Goal: Information Seeking & Learning: Find specific fact

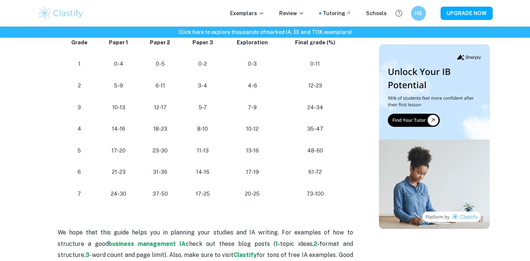
scroll to position [700, 0]
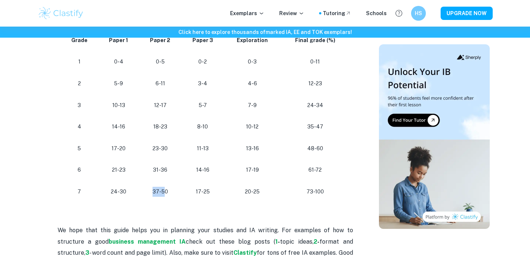
drag, startPoint x: 166, startPoint y: 194, endPoint x: 149, endPoint y: 194, distance: 17.3
click at [149, 194] on p "37-50" at bounding box center [160, 192] width 30 height 10
click at [153, 193] on p "37-50" at bounding box center [160, 192] width 30 height 10
drag, startPoint x: 170, startPoint y: 193, endPoint x: 143, endPoint y: 193, distance: 26.6
click at [143, 193] on td "37-50" at bounding box center [160, 192] width 42 height 22
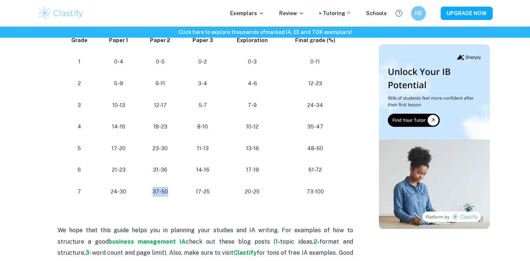
click at [143, 193] on td "37-50" at bounding box center [160, 192] width 42 height 22
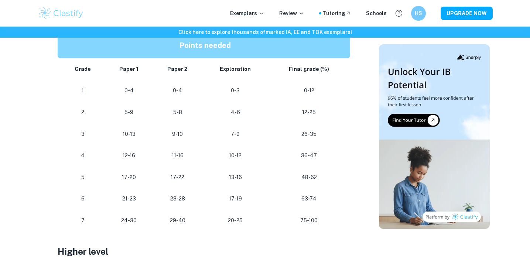
scroll to position [435, 0]
drag, startPoint x: 191, startPoint y: 220, endPoint x: 164, endPoint y: 219, distance: 27.7
click at [163, 219] on p "29-40" at bounding box center [178, 220] width 38 height 10
click at [172, 244] on h3 "Higher level" at bounding box center [205, 250] width 295 height 13
click at [178, 200] on p "23-28" at bounding box center [178, 198] width 38 height 10
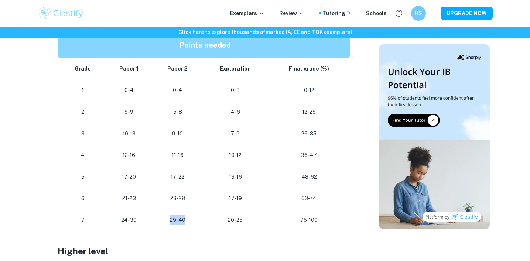
drag, startPoint x: 181, startPoint y: 212, endPoint x: 188, endPoint y: 224, distance: 14.7
click at [188, 224] on td "29-40" at bounding box center [177, 220] width 49 height 22
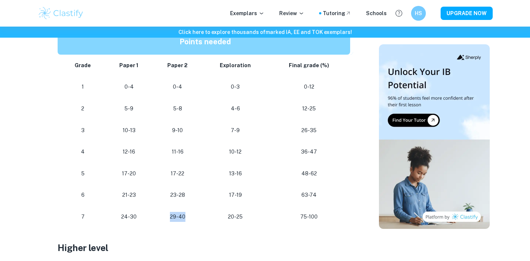
scroll to position [440, 0]
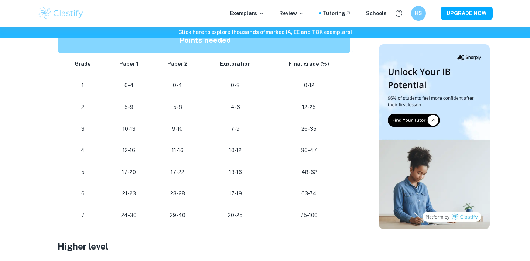
click at [188, 240] on h3 "Higher level" at bounding box center [205, 246] width 295 height 13
drag, startPoint x: 188, startPoint y: 239, endPoint x: 184, endPoint y: 215, distance: 24.4
click at [183, 214] on div "Are you looking for the IB Business grade boundaries to plan how you can get th…" at bounding box center [205, 207] width 295 height 646
click at [188, 214] on p "29-40" at bounding box center [178, 215] width 38 height 10
drag, startPoint x: 192, startPoint y: 214, endPoint x: 176, endPoint y: 214, distance: 15.5
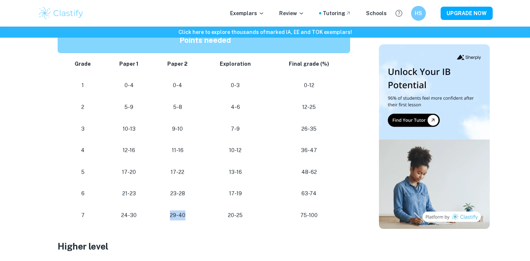
click at [173, 214] on p "29-40" at bounding box center [178, 215] width 38 height 10
